Goal: Task Accomplishment & Management: Manage account settings

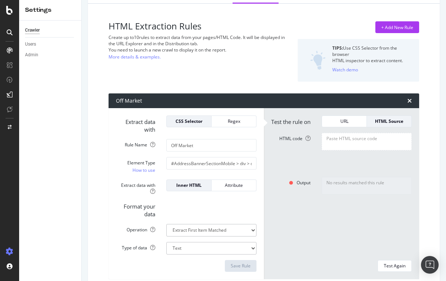
scroll to position [45, 0]
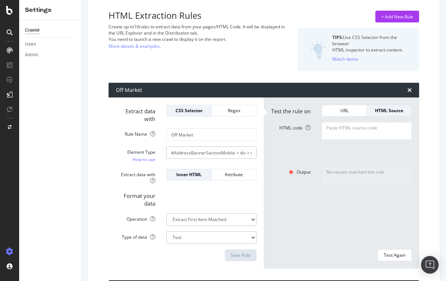
click at [203, 156] on input "#AddressBannerSectionMobile > div > div.flex > div.flex-1 > div.ListingStatusBa…" at bounding box center [211, 152] width 90 height 13
click at [280, 200] on div "Output No results matched this rule" at bounding box center [342, 205] width 152 height 78
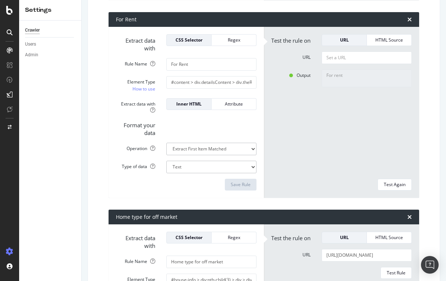
scroll to position [215, 0]
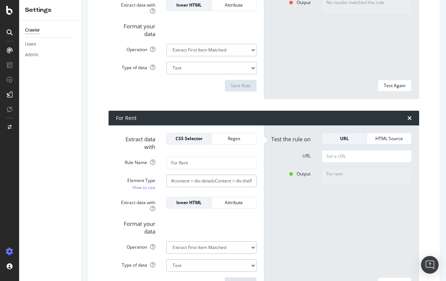
click at [204, 179] on input "#content > div.detailsContent > div.theRailSection > div.alongTheRail > div:nth…" at bounding box center [211, 181] width 90 height 13
paste input "criticalComponents.detailsContent > div:nth-child(3) > section > div > div > di…"
drag, startPoint x: 206, startPoint y: 181, endPoint x: 116, endPoint y: 178, distance: 89.9
click at [116, 178] on div "Element Type How to use #content > div.criticalComponents.detailsContent > div:…" at bounding box center [186, 183] width 152 height 17
type input "#content > div.criticalComponents.detailsContent > div:nth-child(3) > section >…"
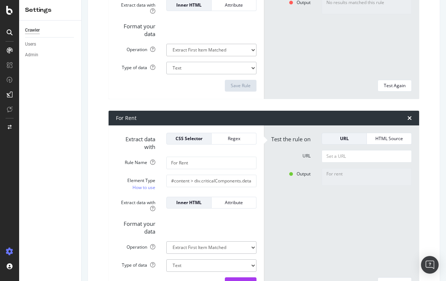
click at [226, 218] on div "Format your data" at bounding box center [186, 227] width 152 height 18
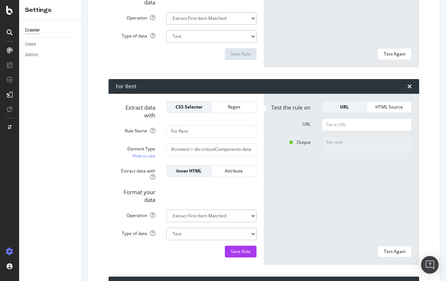
scroll to position [255, 0]
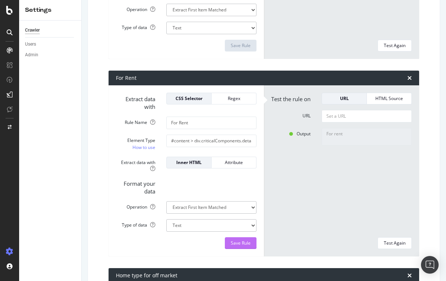
click at [238, 241] on div "Save Rule" at bounding box center [241, 243] width 20 height 6
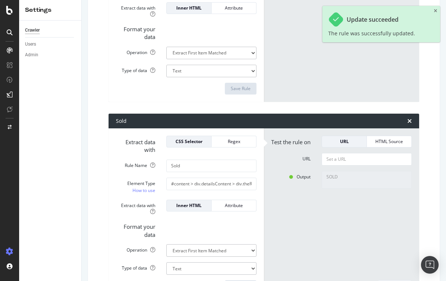
scroll to position [639, 0]
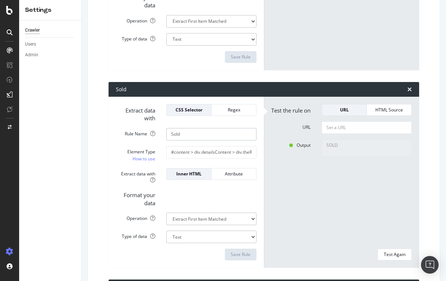
drag, startPoint x: 195, startPoint y: 131, endPoint x: 162, endPoint y: 128, distance: 33.6
click at [162, 128] on div "Sold" at bounding box center [211, 134] width 101 height 13
click at [180, 149] on input "#content > div.detailsContent > div.theRailSection > div.alongTheRail > div:nth…" at bounding box center [211, 152] width 90 height 13
paste input "AddressBannerSectionMobile > div > div.flex"
type input "#AddressBannerSectionMobile > div > div.flex > div.flex-1 > div.ListingStatusBa…"
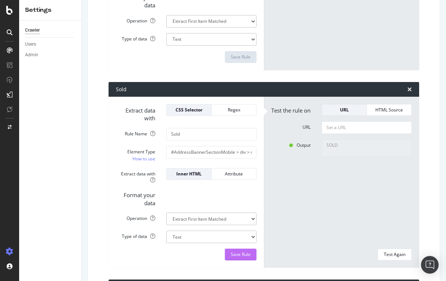
click at [234, 251] on div "Save Rule" at bounding box center [241, 254] width 20 height 6
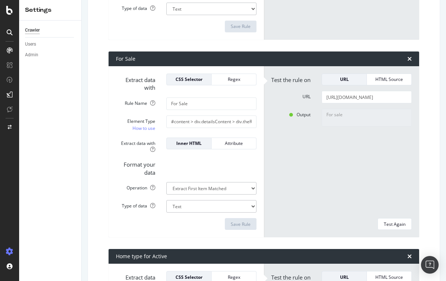
scroll to position [844, 0]
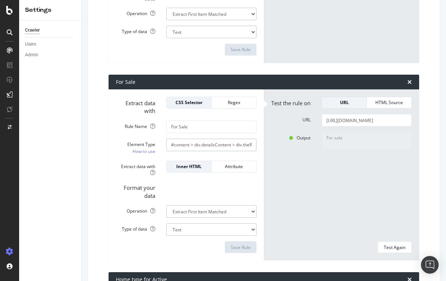
click at [191, 141] on input "#content > div.detailsContent > div.theRailSection > div.alongTheRail > div:nth…" at bounding box center [211, 145] width 90 height 13
paste input "AddressBannerSectionMobile > div > div.flex > div.flex-1 > div.ListingStatusBan…"
type input "#AddressBannerSectionMobile > div > div.flex > div.flex-1 > div.ListingStatusBa…"
click at [236, 244] on div "Save Rule" at bounding box center [241, 247] width 20 height 6
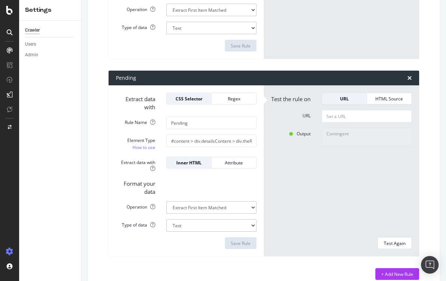
scroll to position [1247, 0]
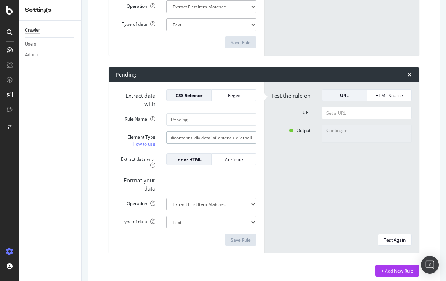
click at [197, 131] on input "#content > div.detailsContent > div.theRailSection > div.alongTheRail > div:nth…" at bounding box center [211, 137] width 90 height 13
paste input "AddressBannerSectionMobile > div > div.flex > div.flex-1 > div.ListingStatusBan…"
type input "#AddressBannerSectionMobile > div > div.flex > div.flex-1 > div.ListingStatusBa…"
click at [240, 237] on div "Save Rule" at bounding box center [241, 240] width 20 height 6
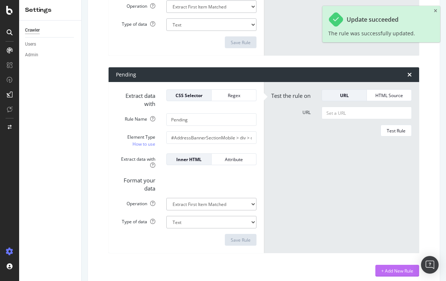
click at [396, 268] on div "+ Add New Rule" at bounding box center [397, 271] width 32 height 6
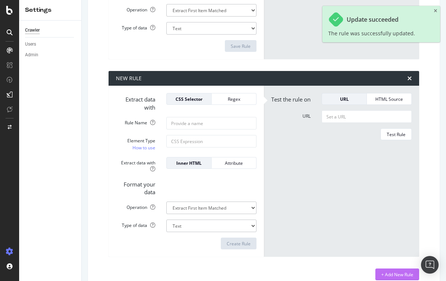
scroll to position [1445, 0]
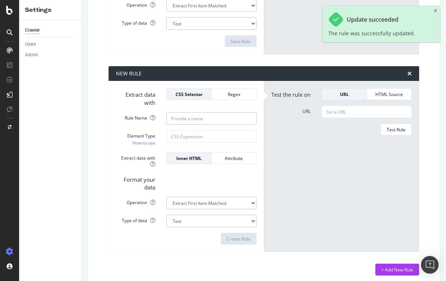
click at [188, 115] on input "Rule Name" at bounding box center [211, 118] width 90 height 13
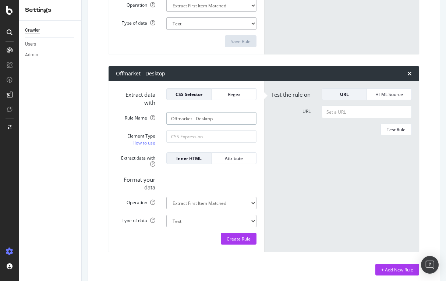
click at [177, 114] on input "Offmarket - Desktop" at bounding box center [211, 118] width 90 height 13
type input "Off market - Desktop"
click at [187, 131] on input "Element Type How to use" at bounding box center [211, 136] width 90 height 13
paste input "#content > div.detailsContent > div.theRailSection > div.alongTheRail > div:nth…"
type input "#content > div.detailsContent > div.theRailSection > div.alongTheRail > div:nth…"
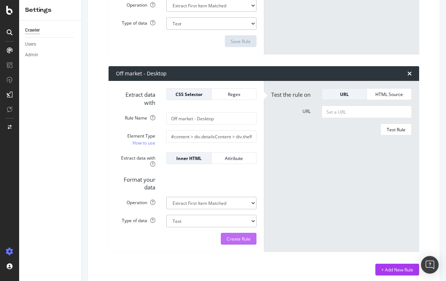
click at [236, 236] on div "Create Rule" at bounding box center [239, 239] width 24 height 6
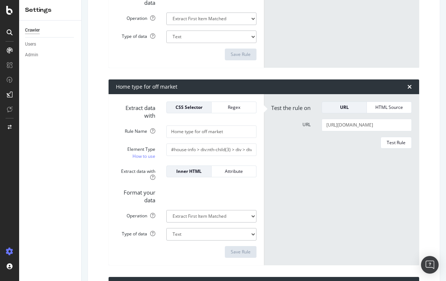
scroll to position [444, 0]
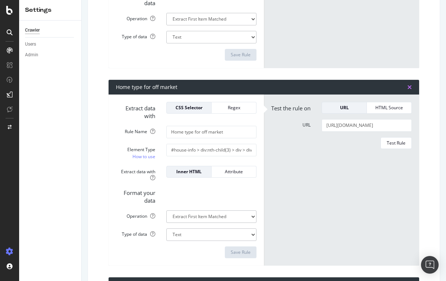
click at [410, 85] on icon "times" at bounding box center [409, 87] width 4 height 6
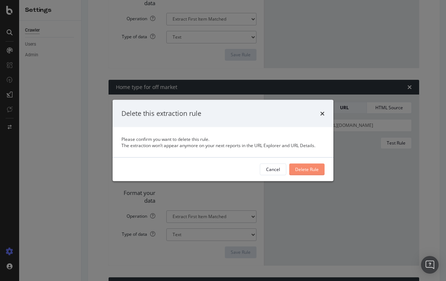
click at [308, 166] on div "Delete Rule" at bounding box center [307, 169] width 24 height 6
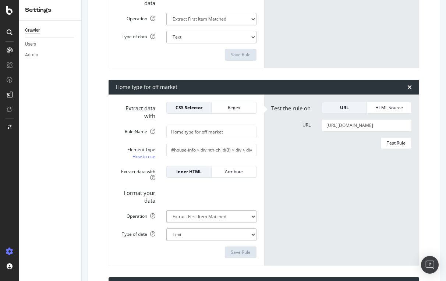
type input "Sold"
type input "#AddressBannerSectionMobile > div > div.flex > div.flex-1 > div.ListingStatusBa…"
type input "For Sale"
type input "#AddressBannerSectionMobile > div > div.flex > div.flex-1 > div.ListingStatusBa…"
type input "Home type for Active"
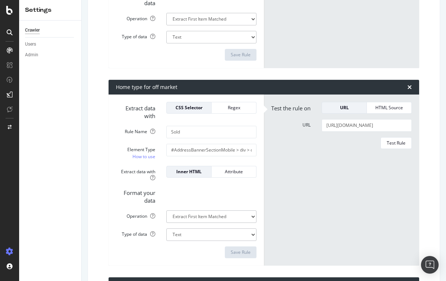
type input "#house-info > div:nth-child(2) > div > div > div > div > div:nth-child(2) > div…"
type input "Pending"
type input "#AddressBannerSectionMobile > div > div.flex > div.flex-1 > div.ListingStatusBa…"
type input "Off market - Desktop"
type input "#content > div.detailsContent > div.theRailSection > div.alongTheRail > div:nth…"
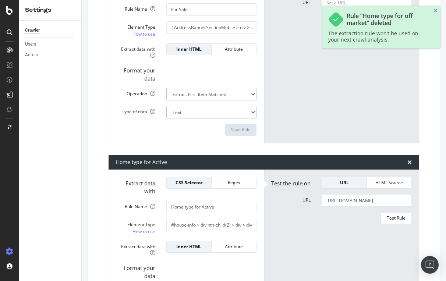
scroll to position [766, 0]
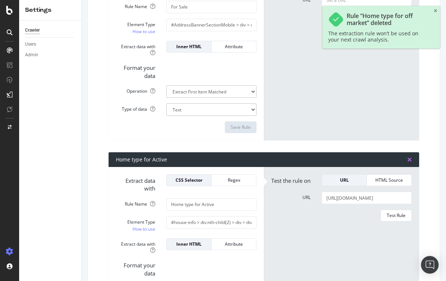
click at [411, 157] on icon "times" at bounding box center [409, 160] width 4 height 6
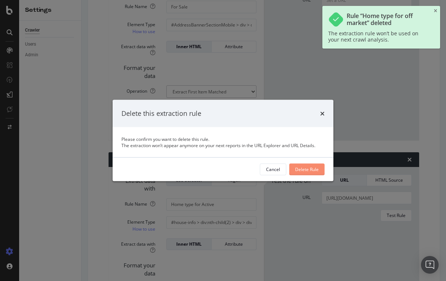
click at [307, 172] on div "Delete Rule" at bounding box center [307, 169] width 24 height 11
type input "Pending"
type input "#AddressBannerSectionMobile > div > div.flex > div.flex-1 > div.ListingStatusBa…"
type input "Off market - Desktop"
type input "#content > div.detailsContent > div.theRailSection > div.alongTheRail > div:nth…"
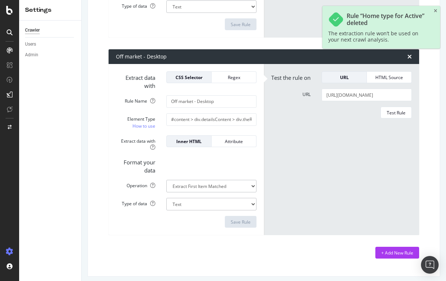
scroll to position [1067, 0]
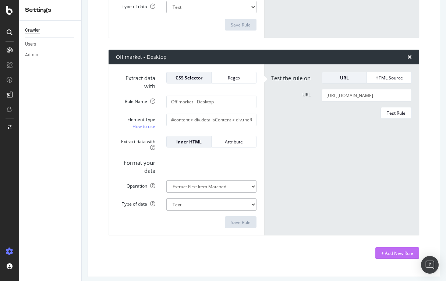
click at [398, 250] on div "+ Add New Rule" at bounding box center [397, 253] width 32 height 6
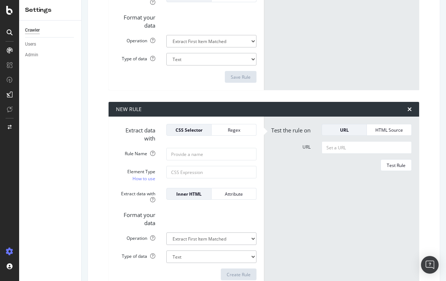
scroll to position [1248, 0]
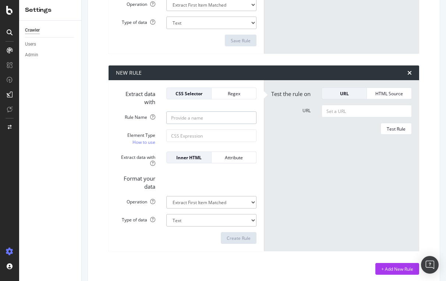
click at [209, 113] on input "Rule Name" at bounding box center [211, 118] width 90 height 13
type input "For sale - Desktop"
click at [181, 130] on input "Element Type How to use" at bounding box center [211, 136] width 90 height 13
paste input "#content > div.detailsContent > div.theRailSection > div.alongTheRail > div:nth…"
type input "#content > div.detailsContent > div.theRailSection > div.alongTheRail > div:nth…"
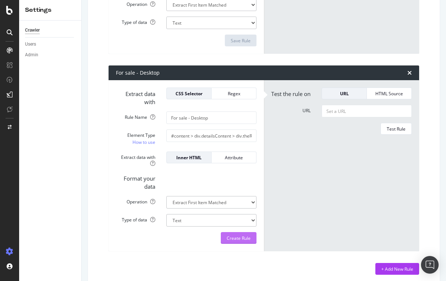
click at [235, 235] on div "Create Rule" at bounding box center [239, 238] width 24 height 6
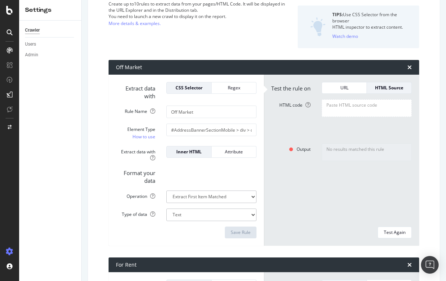
scroll to position [67, 0]
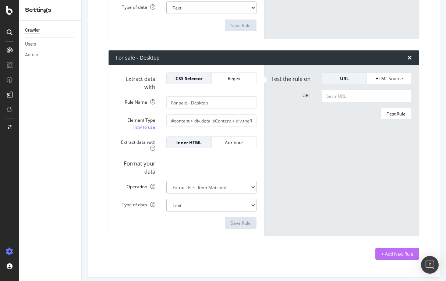
click at [384, 253] on div "+ Add New Rule" at bounding box center [397, 253] width 32 height 11
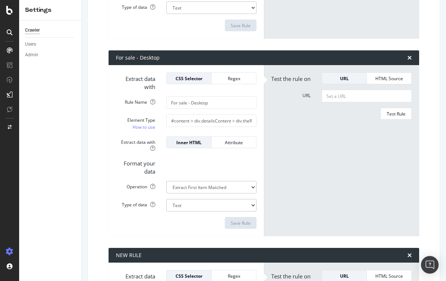
scroll to position [1445, 0]
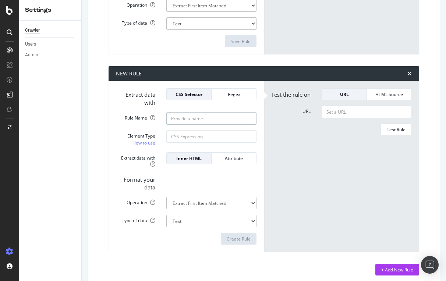
click at [174, 112] on input "Rule Name" at bounding box center [211, 118] width 90 height 13
type input "Coming Soon"
click at [190, 132] on input "Element Type How to use" at bounding box center [211, 136] width 90 height 13
paste input "#AddressBannerSectionMobile > div > div.flex > div.flex-1 > div.ListingStatusBa…"
type input "#AddressBannerSectionMobile > div > div.flex > div.flex-1 > div.ListingStatusBa…"
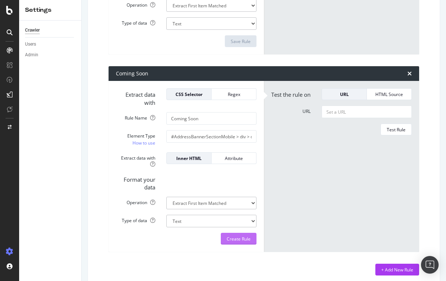
click at [246, 236] on div "Create Rule" at bounding box center [239, 239] width 24 height 6
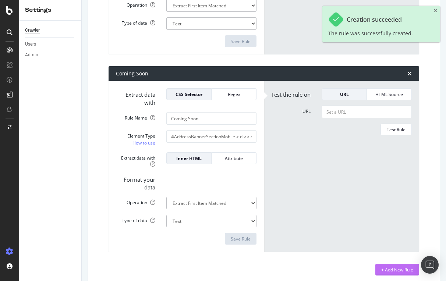
click at [388, 267] on div "+ Add New Rule" at bounding box center [397, 270] width 32 height 6
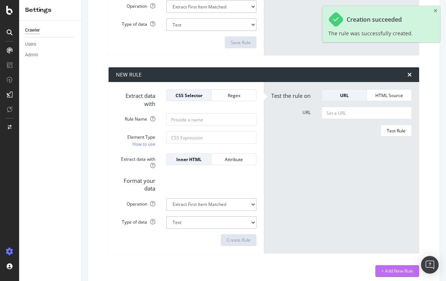
scroll to position [1642, 0]
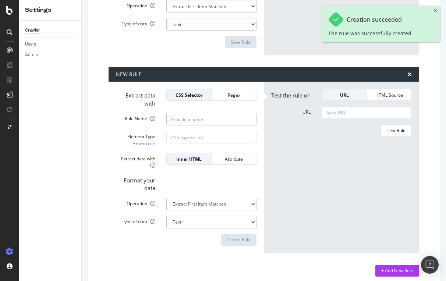
click at [186, 113] on input "Rule Name" at bounding box center [211, 119] width 90 height 13
type input "D"
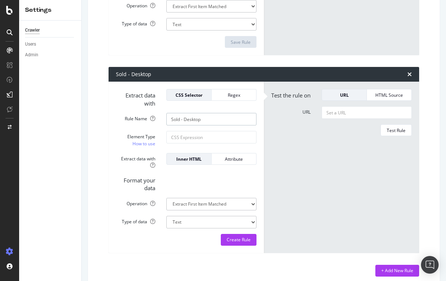
type input "Sold - Desktop"
click at [185, 131] on input "Element Type How to use" at bounding box center [211, 137] width 90 height 13
paste input "#content > div.detailsContent > div.theRailSection > div.alongTheRail > div:nth…"
type input "#content > div.detailsContent > div.theRailSection > div.alongTheRail > div:nth…"
click at [239, 237] on div "Create Rule" at bounding box center [239, 240] width 24 height 6
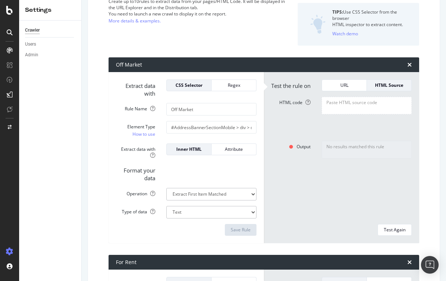
scroll to position [21, 0]
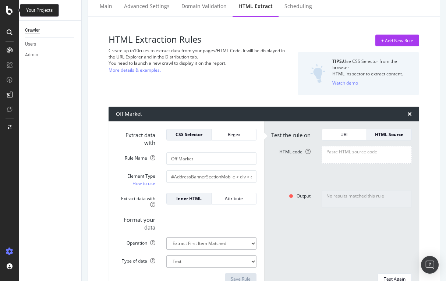
click at [11, 11] on icon at bounding box center [9, 10] width 7 height 9
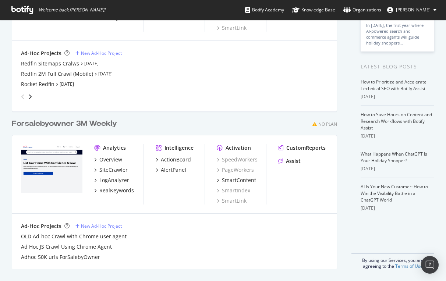
scroll to position [110, 0]
click at [48, 63] on div "Redfin Sitemaps Cralws" at bounding box center [50, 63] width 58 height 7
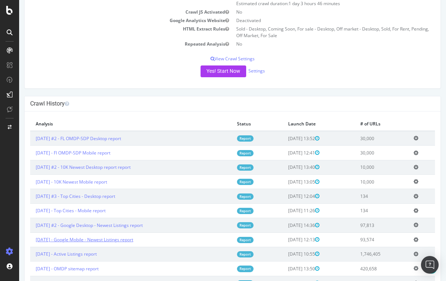
scroll to position [103, 0]
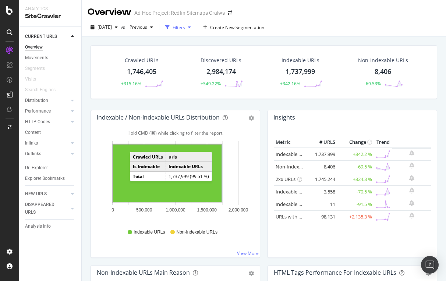
click at [185, 27] on div "Filters" at bounding box center [179, 27] width 13 height 6
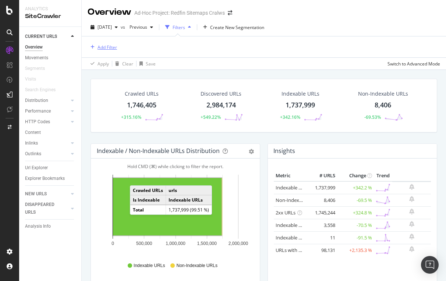
click at [107, 47] on div "Add Filter" at bounding box center [108, 47] width 20 height 6
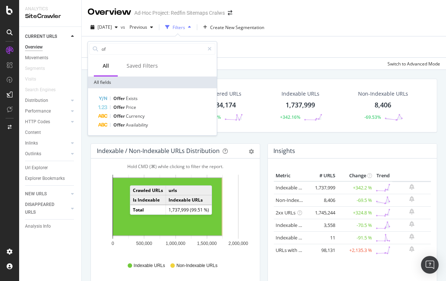
type input "o"
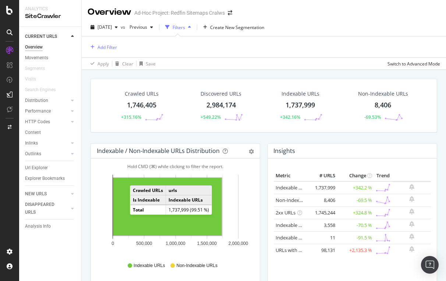
click at [279, 52] on div "Add Filter" at bounding box center [264, 46] width 353 height 21
click at [12, 12] on icon at bounding box center [9, 10] width 7 height 9
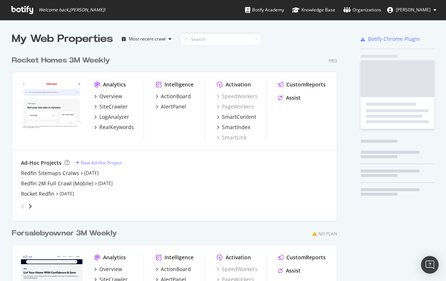
scroll to position [333, 331]
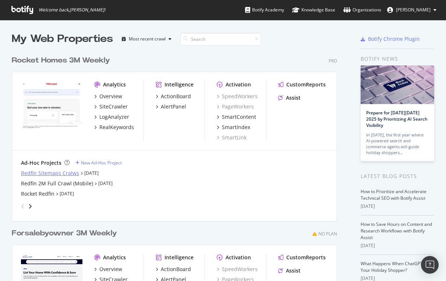
click at [64, 174] on div "Redfin Sitemaps Cralws" at bounding box center [50, 173] width 58 height 7
